Goal: Use online tool/utility: Utilize a website feature to perform a specific function

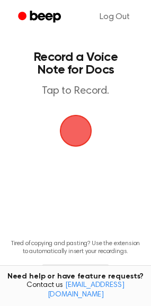
click at [67, 119] on span "button" at bounding box center [76, 131] width 30 height 30
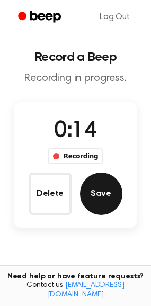
click at [104, 196] on button "Save" at bounding box center [101, 194] width 42 height 42
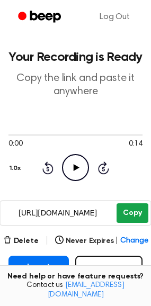
click at [141, 216] on button "Copy" at bounding box center [132, 213] width 31 height 20
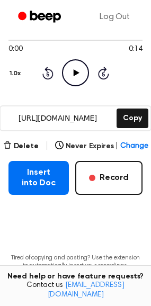
scroll to position [95, 0]
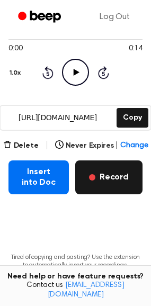
click at [122, 184] on button "Record" at bounding box center [108, 178] width 67 height 34
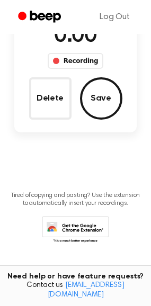
scroll to position [33, 0]
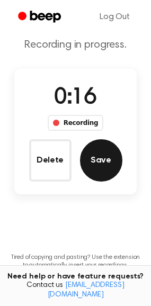
click at [102, 157] on button "Save" at bounding box center [101, 160] width 42 height 42
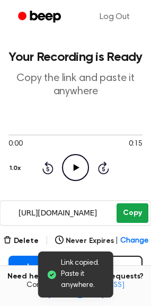
click at [133, 209] on button "Copy" at bounding box center [132, 213] width 31 height 20
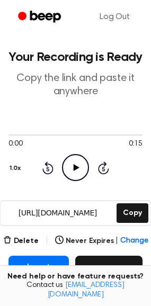
click at [113, 265] on button "Record" at bounding box center [108, 273] width 67 height 34
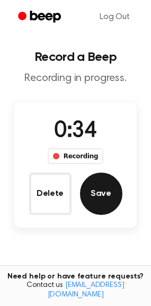
click at [103, 190] on button "Save" at bounding box center [101, 194] width 42 height 42
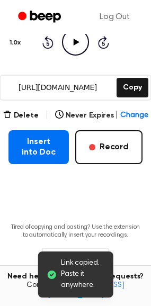
scroll to position [139, 0]
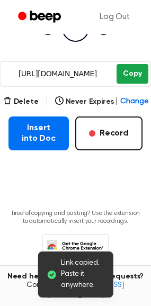
click at [129, 77] on button "Copy" at bounding box center [132, 74] width 31 height 20
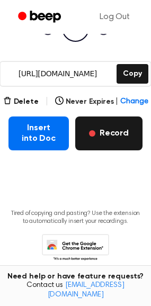
drag, startPoint x: 98, startPoint y: 123, endPoint x: 121, endPoint y: 132, distance: 24.5
click at [121, 132] on button "Record" at bounding box center [108, 134] width 67 height 34
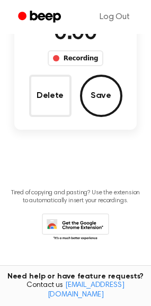
scroll to position [77, 0]
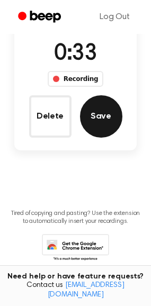
click at [100, 124] on button "Save" at bounding box center [101, 116] width 42 height 42
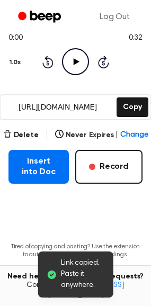
scroll to position [132, 0]
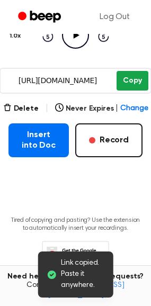
click at [126, 80] on button "Copy" at bounding box center [132, 81] width 31 height 20
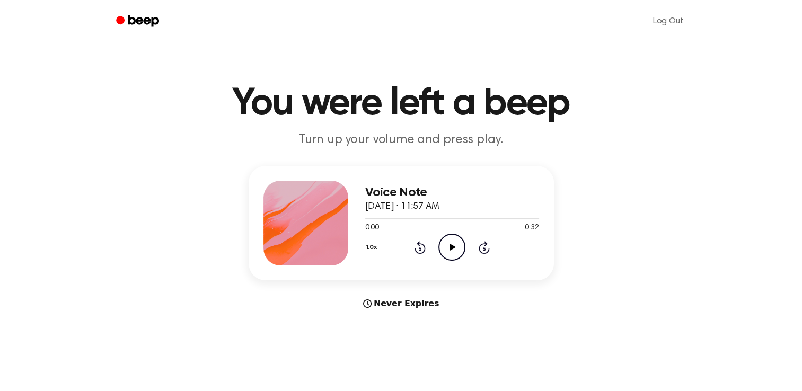
click at [454, 249] on icon "Play Audio" at bounding box center [451, 247] width 27 height 27
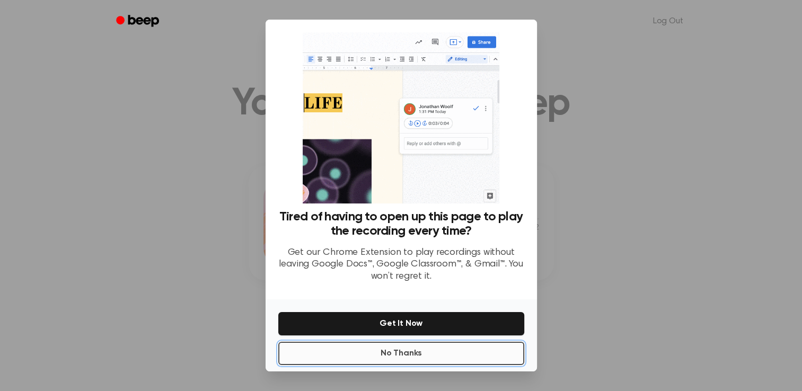
click at [425, 353] on button "No Thanks" at bounding box center [401, 353] width 246 height 23
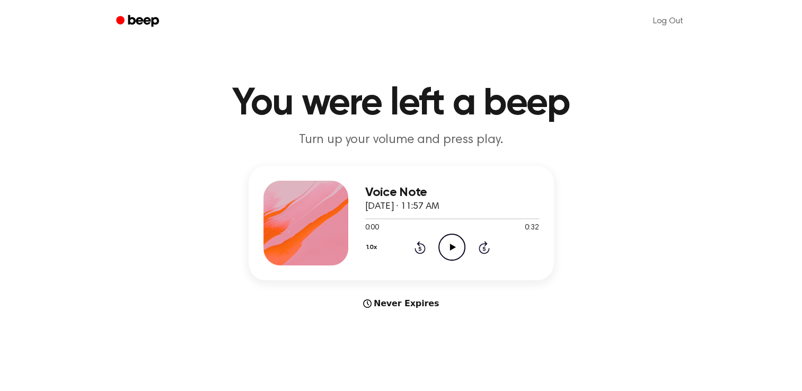
click at [450, 251] on icon "Play Audio" at bounding box center [451, 247] width 27 height 27
click at [179, 332] on main "You were left a beep Turn up your volume and press play. Voice Note [DATE] · 11…" at bounding box center [401, 316] width 802 height 633
